Goal: Information Seeking & Learning: Learn about a topic

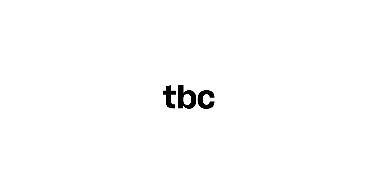
scroll to position [9, 0]
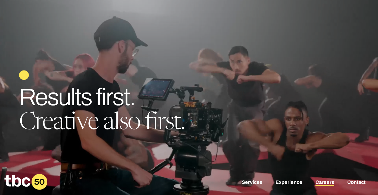
click at [326, 182] on link "Careers" at bounding box center [325, 183] width 19 height 7
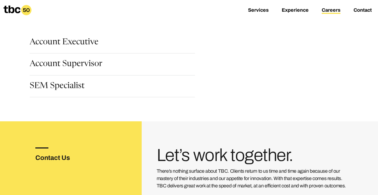
scroll to position [66, 0]
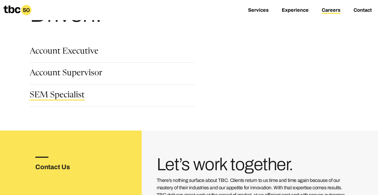
click at [67, 93] on link "SEM Specialist" at bounding box center [57, 95] width 55 height 9
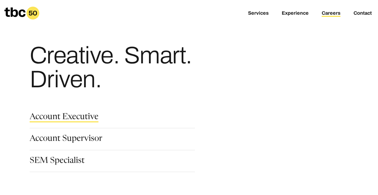
click at [81, 115] on link "Account Executive" at bounding box center [64, 117] width 69 height 9
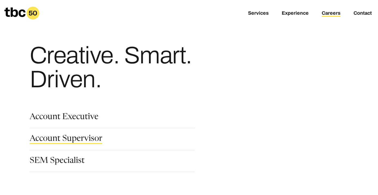
click at [71, 140] on link "Account Supervisor" at bounding box center [66, 139] width 73 height 9
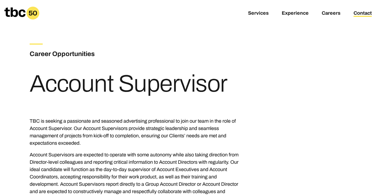
click at [357, 14] on link "Contact" at bounding box center [363, 13] width 18 height 7
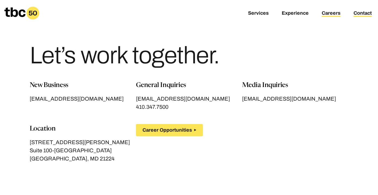
click at [335, 14] on link "Careers" at bounding box center [331, 13] width 19 height 7
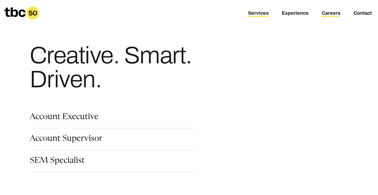
click at [259, 14] on link "Services" at bounding box center [258, 13] width 21 height 7
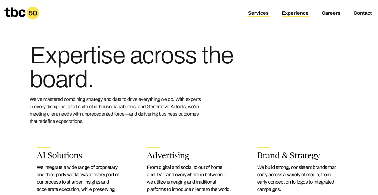
click at [283, 13] on link "Experience" at bounding box center [295, 13] width 27 height 7
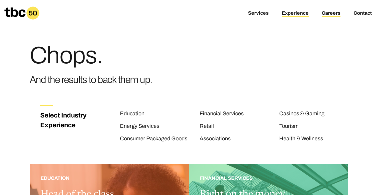
click at [326, 13] on link "Careers" at bounding box center [331, 13] width 19 height 7
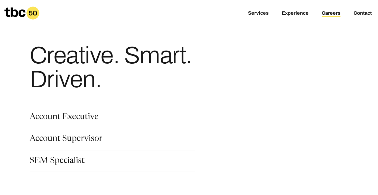
click at [20, 14] on icon at bounding box center [14, 12] width 21 height 10
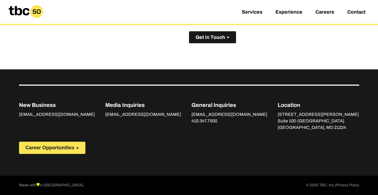
scroll to position [405, 0]
